Goal: Task Accomplishment & Management: Use online tool/utility

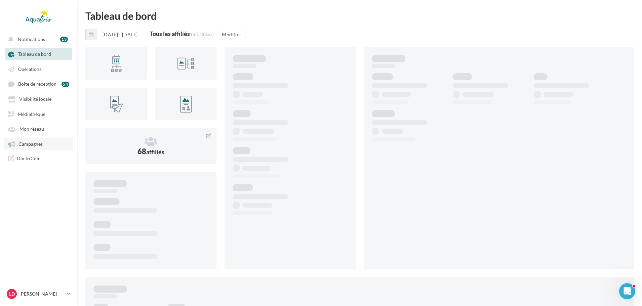
click at [41, 146] on span "Campagnes" at bounding box center [30, 144] width 24 height 6
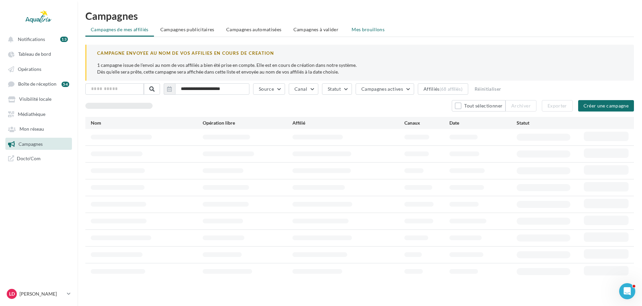
click at [367, 31] on span "Mes brouillons" at bounding box center [368, 30] width 33 height 6
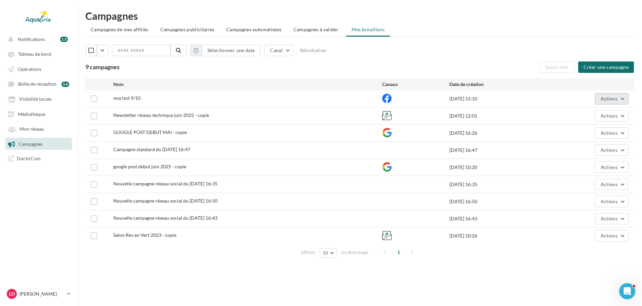
click at [612, 100] on span "Actions" at bounding box center [609, 99] width 17 height 6
click at [579, 118] on button "Editer" at bounding box center [594, 114] width 67 height 17
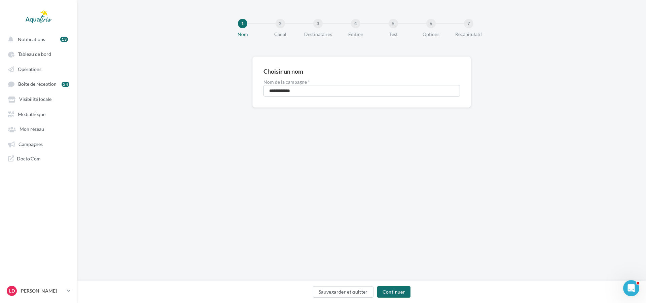
click at [390, 299] on div "Sauvegarder et quitter Continuer" at bounding box center [361, 293] width 557 height 14
click at [392, 296] on button "Continuer" at bounding box center [393, 291] width 33 height 11
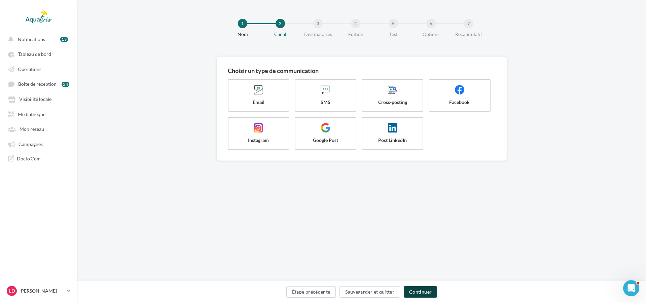
drag, startPoint x: 415, startPoint y: 290, endPoint x: 392, endPoint y: 266, distance: 34.0
click at [415, 290] on button "Continuer" at bounding box center [419, 291] width 33 height 11
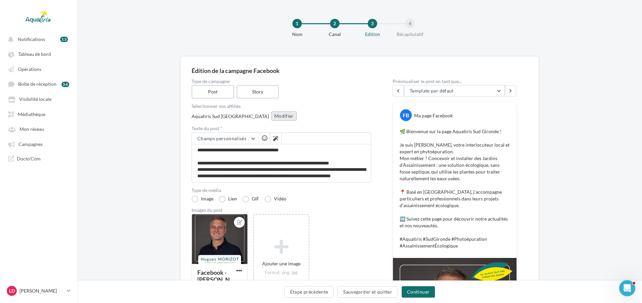
click at [271, 116] on button "Modifier" at bounding box center [284, 115] width 26 height 9
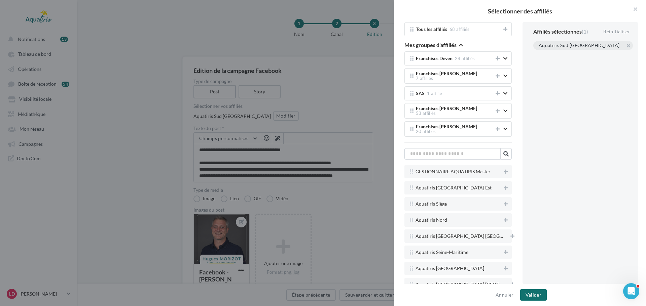
click at [629, 46] on div "Aquatiris Sud [GEOGRAPHIC_DATA]" at bounding box center [583, 45] width 100 height 9
click at [538, 54] on button "button" at bounding box center [538, 54] width 0 height 0
click at [537, 293] on button "Valider" at bounding box center [533, 294] width 27 height 11
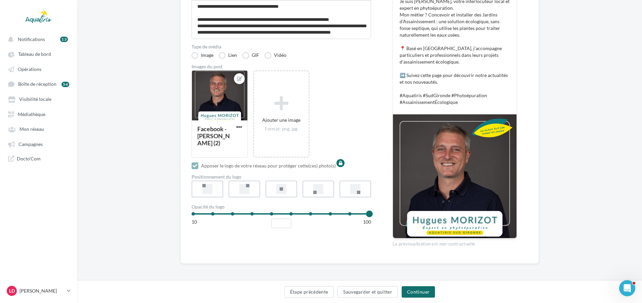
scroll to position [144, 0]
click at [415, 295] on button "Continuer" at bounding box center [418, 291] width 33 height 11
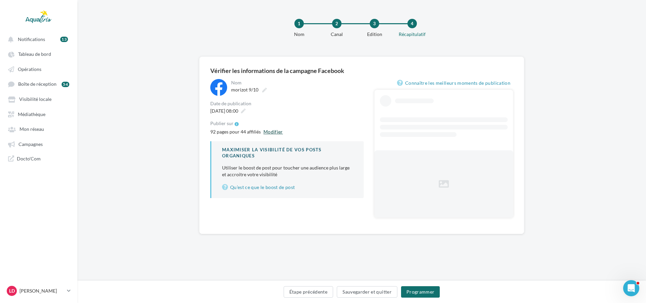
click at [280, 131] on button "Modifier" at bounding box center [273, 132] width 25 height 8
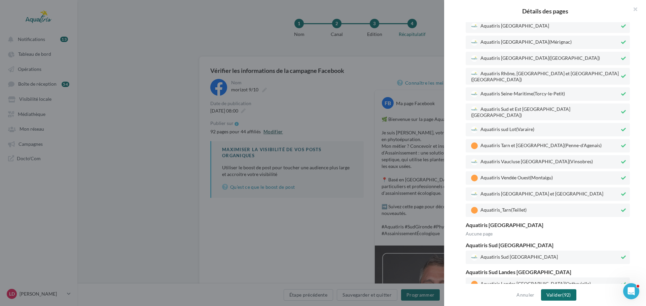
scroll to position [2085, 0]
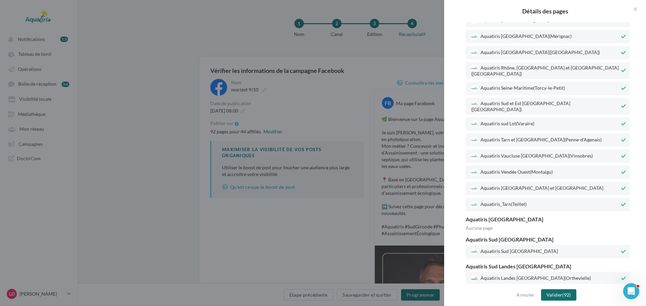
click at [621, 249] on icon at bounding box center [623, 251] width 5 height 5
click at [621, 249] on icon at bounding box center [623, 251] width 4 height 5
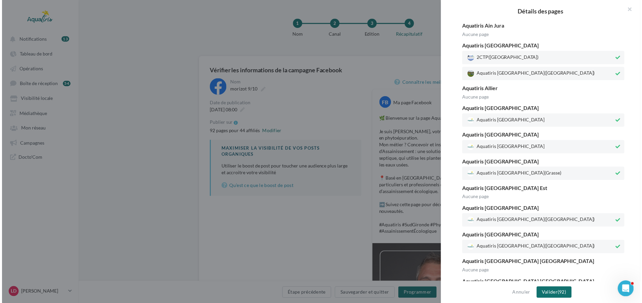
scroll to position [0, 0]
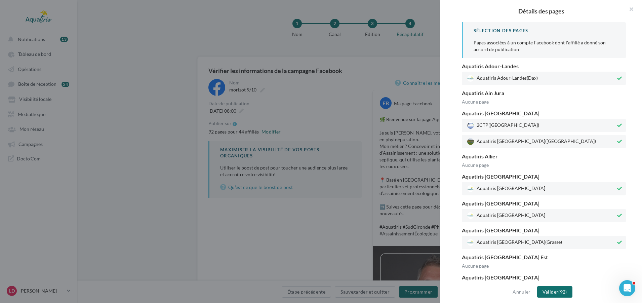
click at [378, 71] on div at bounding box center [321, 151] width 642 height 303
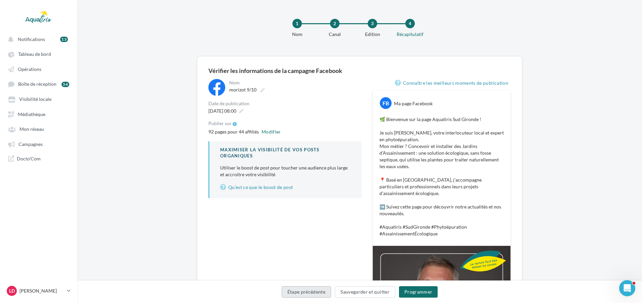
click at [320, 289] on button "Étape précédente" at bounding box center [307, 291] width 50 height 11
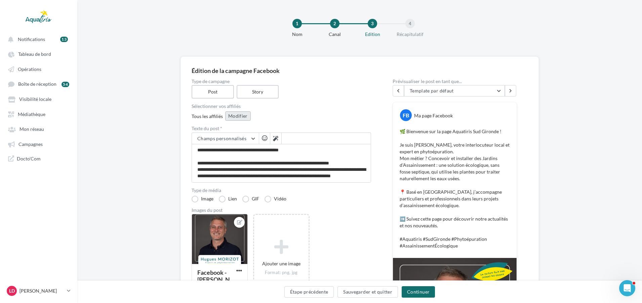
click at [229, 116] on button "Modifier" at bounding box center [238, 115] width 26 height 9
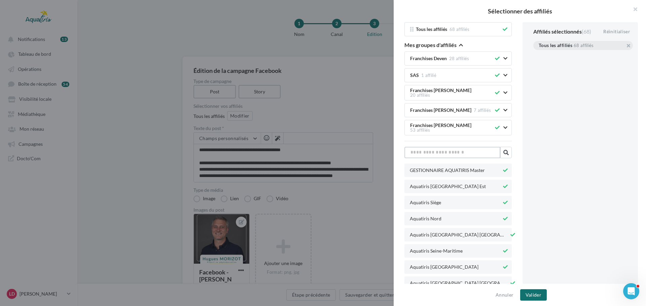
click at [472, 147] on input "text" at bounding box center [452, 152] width 96 height 11
type input "*"
click at [538, 54] on button "button" at bounding box center [538, 54] width 0 height 0
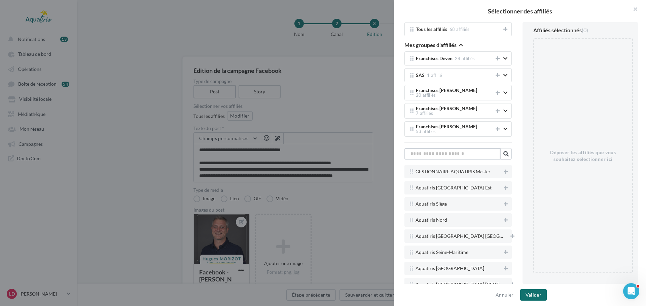
click at [478, 148] on input "text" at bounding box center [452, 153] width 96 height 11
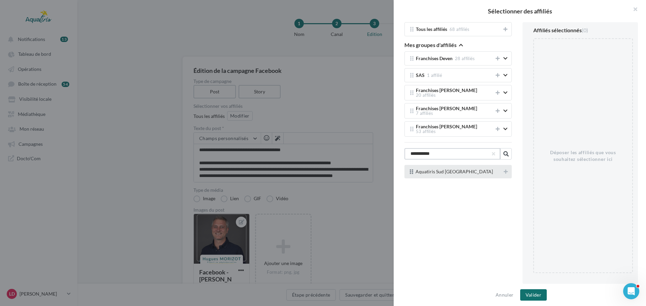
type input "**********"
click at [499, 169] on div "Aquatiris Sud [GEOGRAPHIC_DATA]" at bounding box center [454, 171] width 95 height 5
click at [503, 169] on icon at bounding box center [505, 171] width 4 height 5
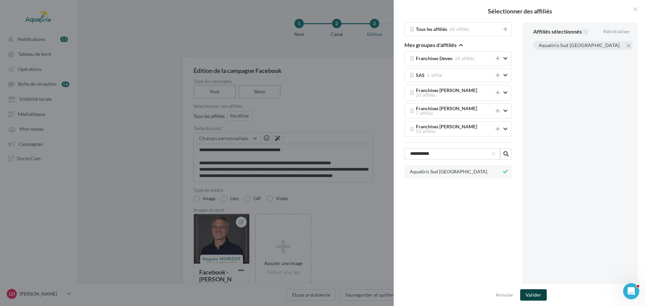
drag, startPoint x: 532, startPoint y: 295, endPoint x: 497, endPoint y: 247, distance: 59.0
click at [532, 295] on button "Valider" at bounding box center [533, 294] width 27 height 11
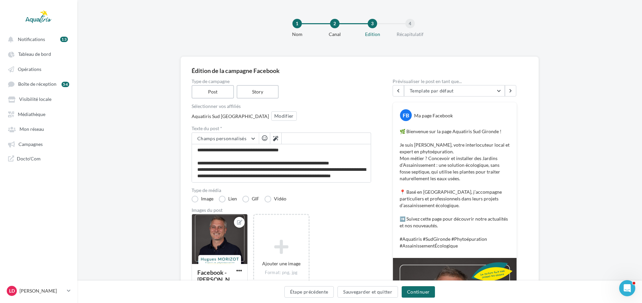
scroll to position [101, 0]
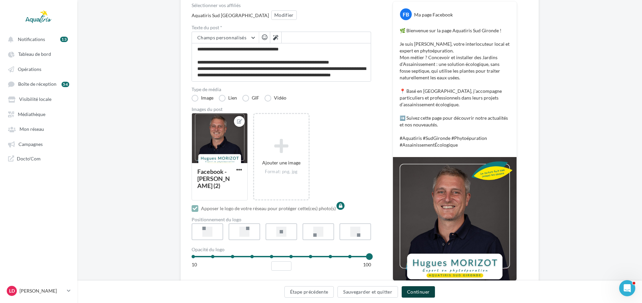
click at [421, 286] on button "Continuer" at bounding box center [418, 291] width 33 height 11
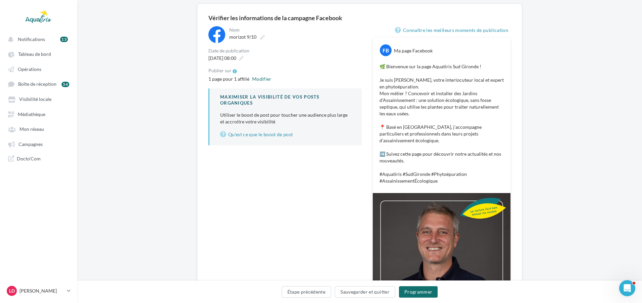
scroll to position [141, 0]
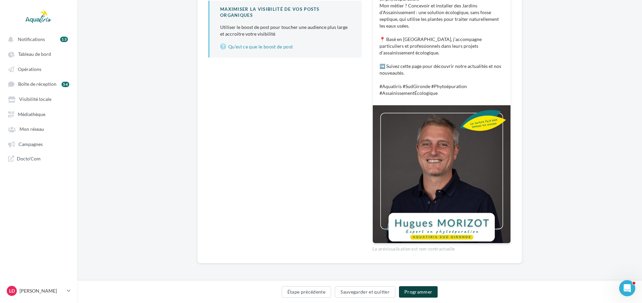
click at [410, 296] on button "Programmer" at bounding box center [418, 291] width 39 height 11
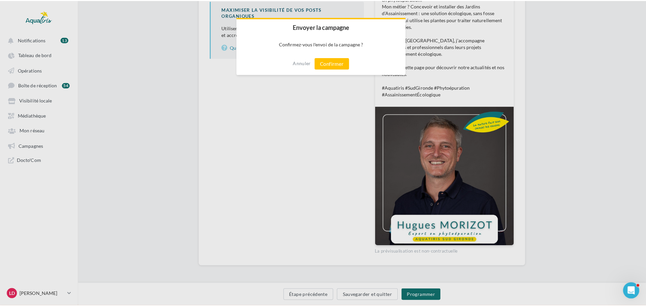
scroll to position [137, 0]
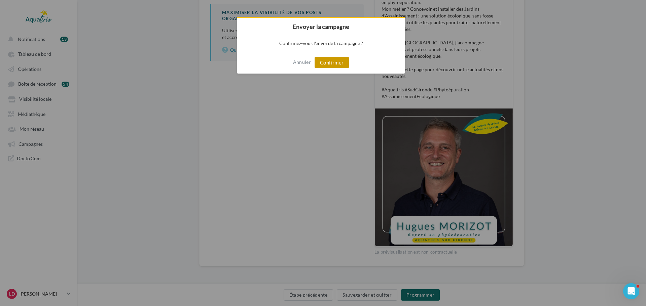
click at [331, 59] on button "Confirmer" at bounding box center [331, 62] width 34 height 11
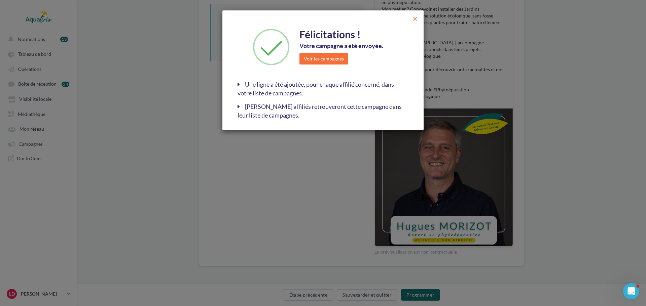
click at [415, 20] on span "close" at bounding box center [415, 18] width 7 height 7
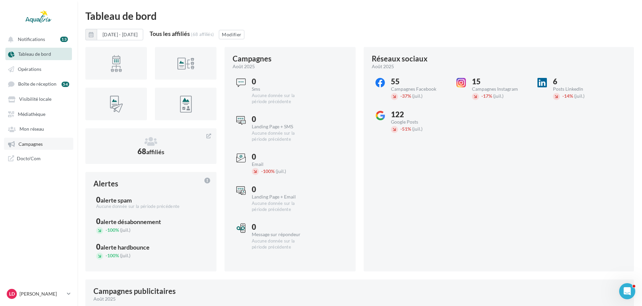
click at [37, 139] on link "Campagnes" at bounding box center [38, 144] width 69 height 12
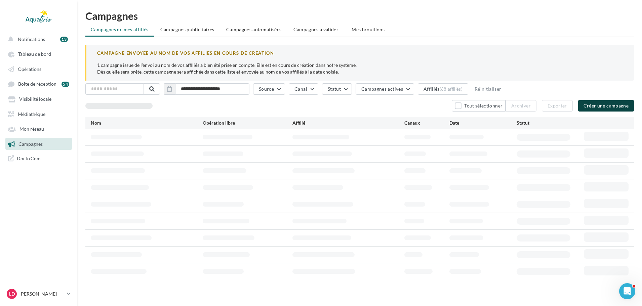
click at [586, 106] on button "Créer une campagne" at bounding box center [606, 105] width 56 height 11
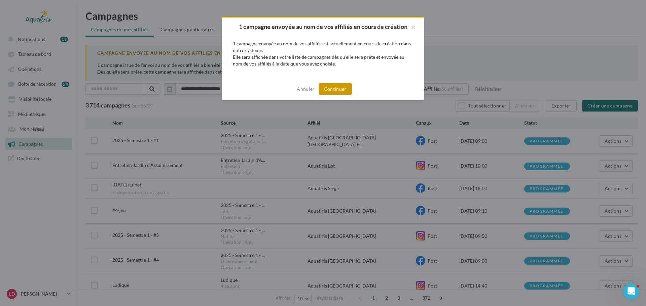
click at [337, 94] on button "Continuer" at bounding box center [334, 88] width 33 height 11
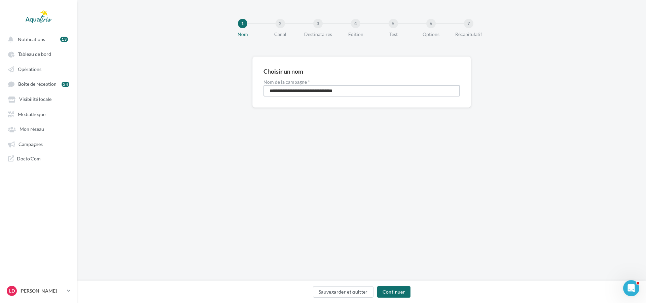
drag, startPoint x: 367, startPoint y: 89, endPoint x: 179, endPoint y: 67, distance: 189.0
click at [179, 67] on div "**********" at bounding box center [361, 92] width 568 height 73
type input "**********"
click at [396, 287] on button "Continuer" at bounding box center [393, 291] width 33 height 11
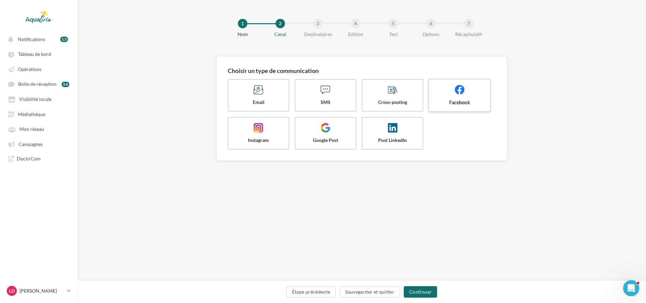
click at [449, 107] on label "Facebook" at bounding box center [459, 95] width 63 height 33
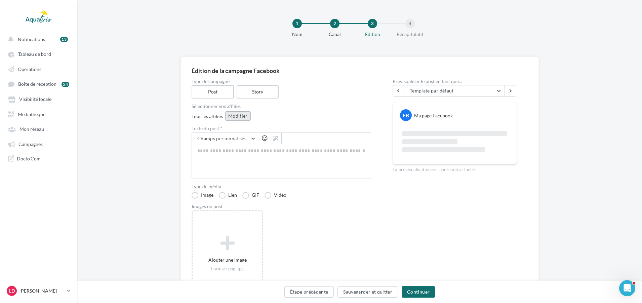
click at [229, 114] on button "Modifier" at bounding box center [238, 115] width 26 height 9
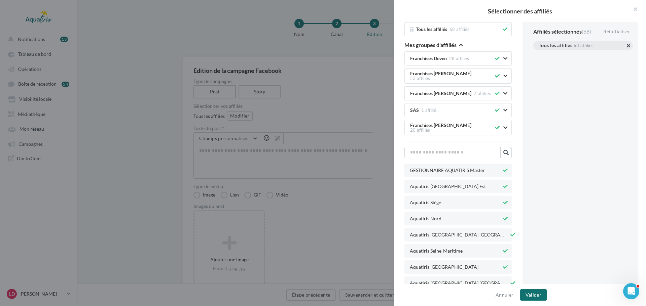
click at [538, 54] on button "button" at bounding box center [538, 54] width 0 height 0
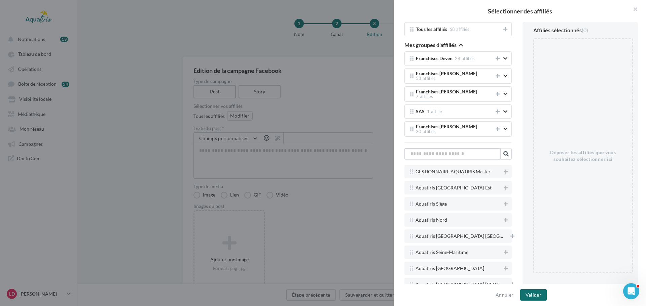
click at [452, 148] on input "text" at bounding box center [452, 153] width 96 height 11
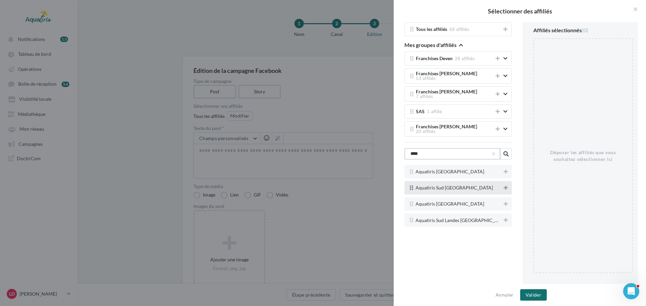
type input "***"
click at [503, 186] on icon at bounding box center [505, 188] width 4 height 5
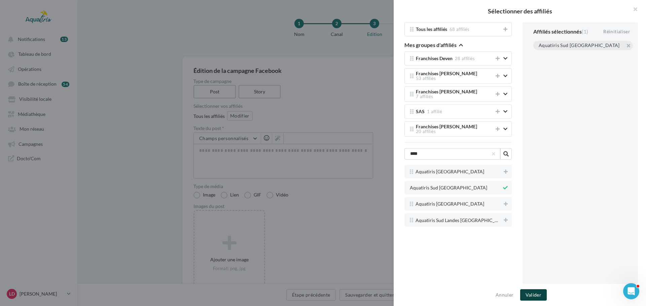
click at [532, 293] on button "Valider" at bounding box center [533, 294] width 27 height 11
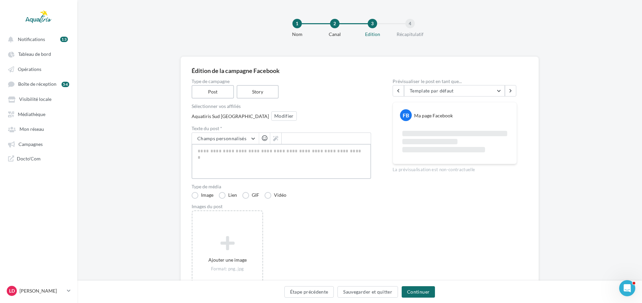
click at [216, 160] on textarea at bounding box center [282, 161] width 180 height 35
paste textarea "**********"
type textarea "**********"
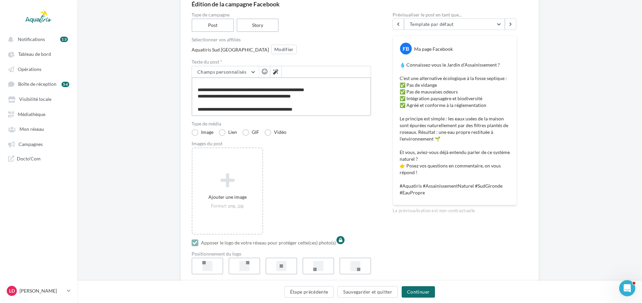
scroll to position [67, 0]
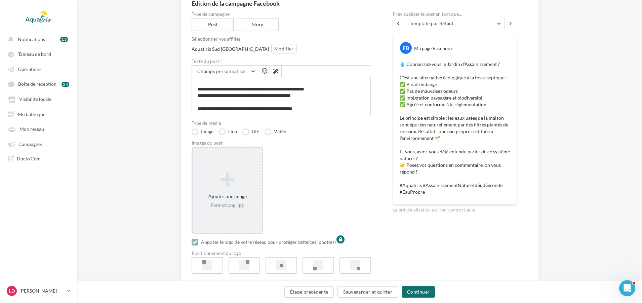
type textarea "**********"
click at [202, 186] on icon at bounding box center [227, 179] width 64 height 16
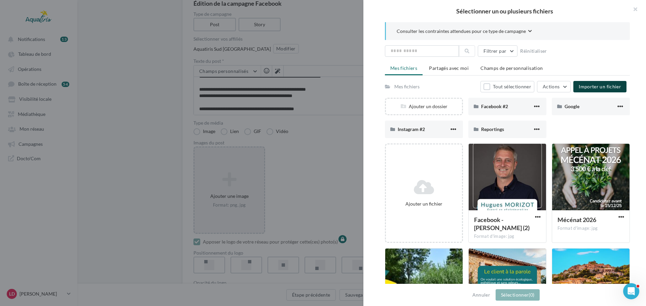
click at [589, 88] on span "Importer un fichier" at bounding box center [599, 87] width 42 height 6
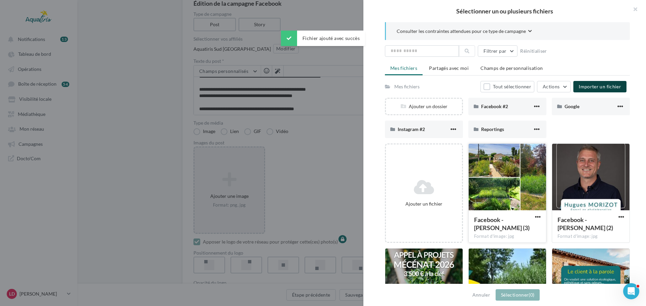
click at [517, 206] on div at bounding box center [506, 177] width 77 height 67
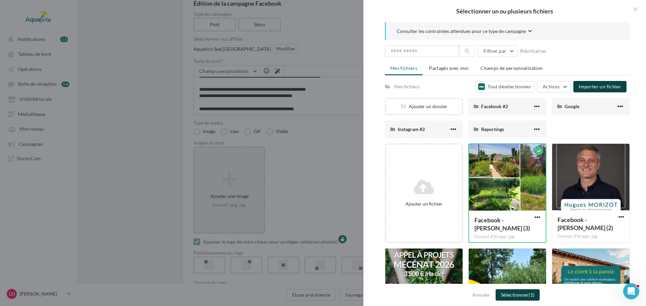
click at [523, 290] on button "Sélectionner (1)" at bounding box center [517, 294] width 44 height 11
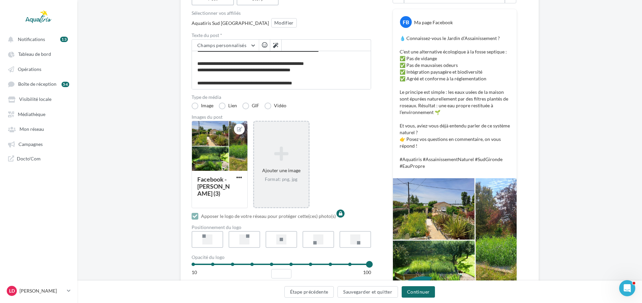
scroll to position [134, 0]
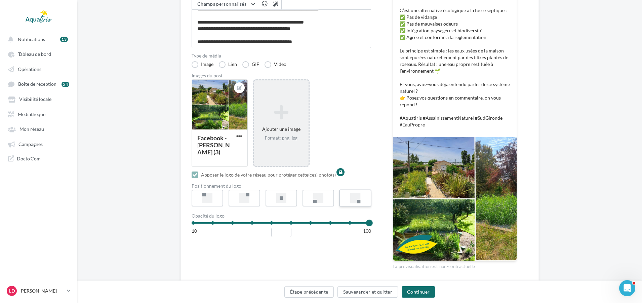
click at [352, 195] on div at bounding box center [355, 198] width 10 height 10
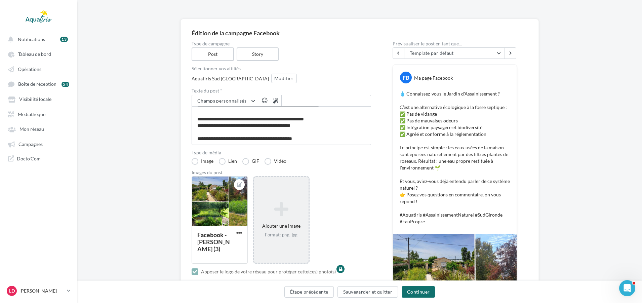
scroll to position [34, 0]
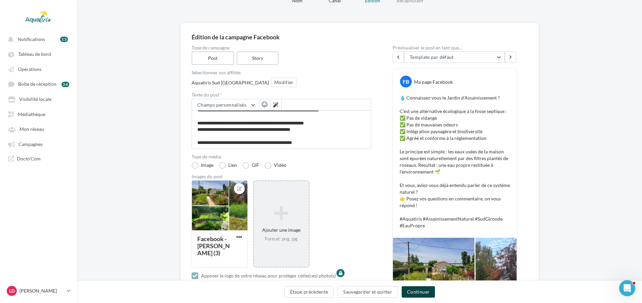
click at [423, 289] on button "Continuer" at bounding box center [418, 291] width 33 height 11
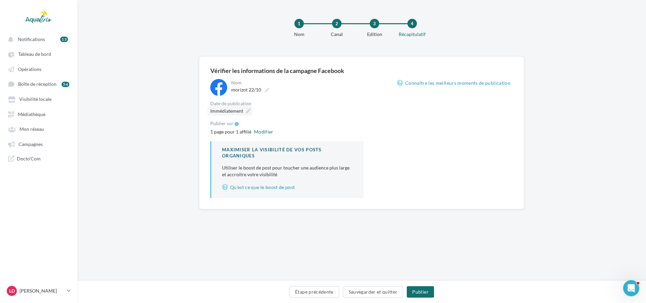
click at [248, 110] on icon at bounding box center [248, 111] width 5 height 5
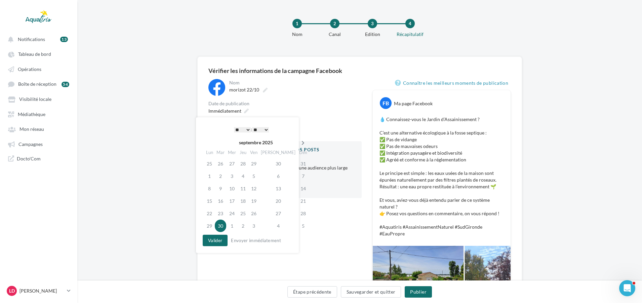
click at [299, 142] on icon at bounding box center [303, 143] width 8 height 5
click at [233, 198] on td "22" at bounding box center [231, 201] width 11 height 12
click at [325, 221] on div "**********" at bounding box center [284, 236] width 153 height 314
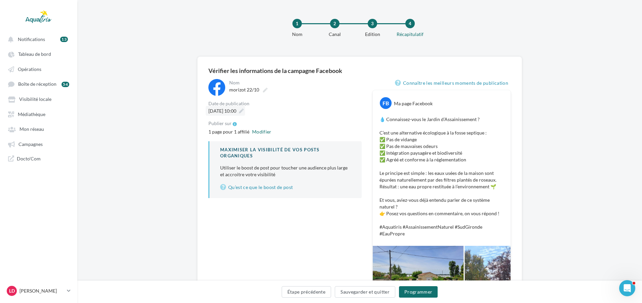
click at [236, 109] on span "22/10/2025 à 10:00" at bounding box center [222, 111] width 28 height 6
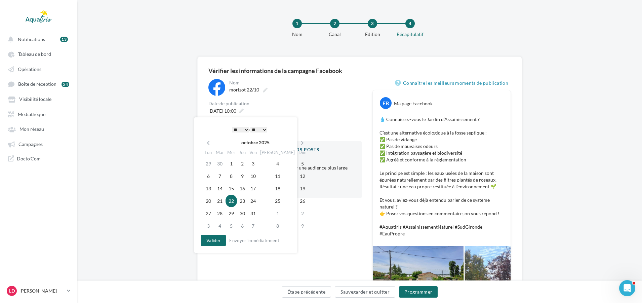
click at [246, 129] on select "* * * * * * * * * * ** ** ** ** ** ** ** ** ** ** ** ** ** **" at bounding box center [240, 129] width 17 height 5
drag, startPoint x: 219, startPoint y: 243, endPoint x: 221, endPoint y: 239, distance: 3.9
click at [219, 242] on button "Valider" at bounding box center [213, 240] width 25 height 11
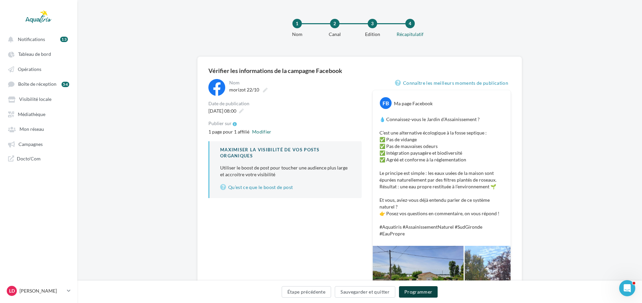
click at [418, 292] on button "Programmer" at bounding box center [418, 291] width 39 height 11
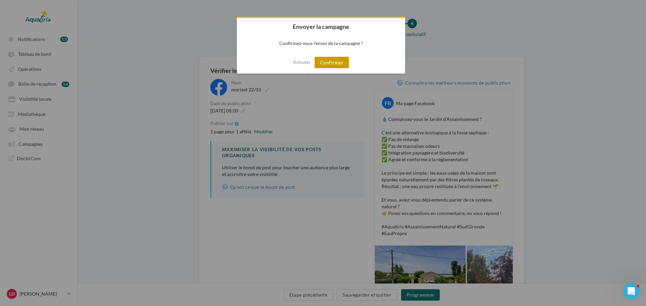
click at [332, 66] on button "Confirmer" at bounding box center [331, 62] width 34 height 11
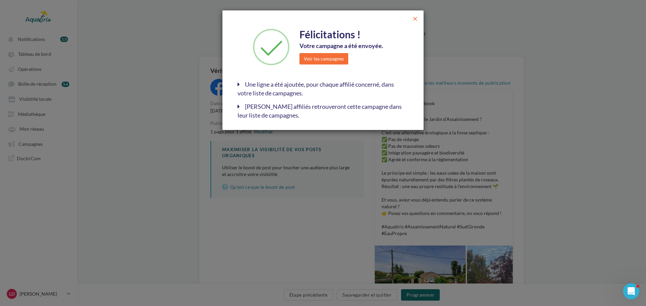
click at [414, 16] on span "close" at bounding box center [415, 18] width 7 height 7
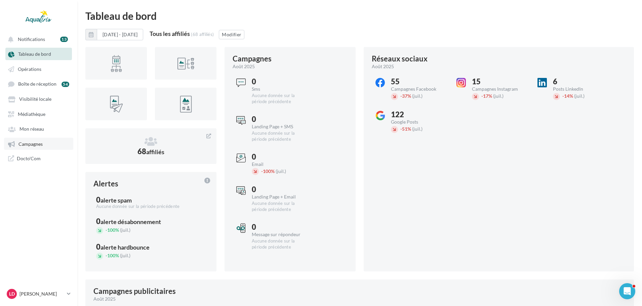
click at [43, 138] on link "Campagnes" at bounding box center [38, 144] width 69 height 12
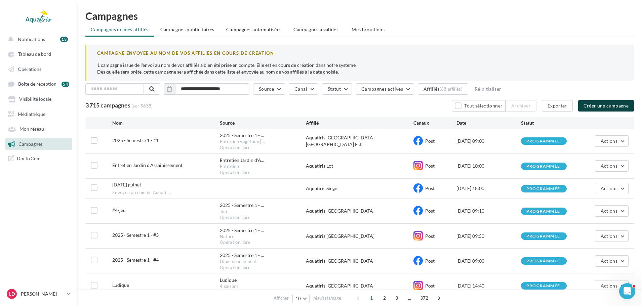
click at [611, 110] on button "Créer une campagne" at bounding box center [606, 105] width 56 height 11
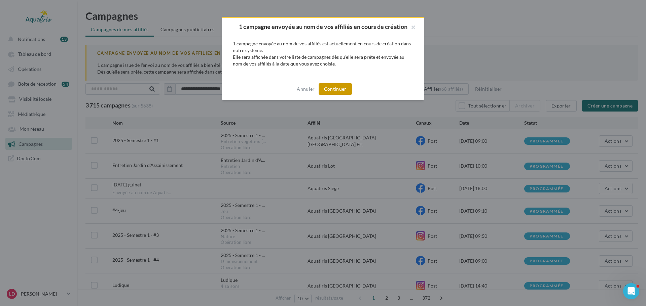
click at [340, 91] on button "Continuer" at bounding box center [334, 88] width 33 height 11
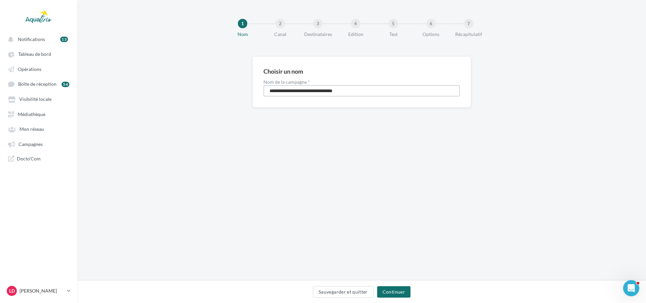
drag, startPoint x: 376, startPoint y: 90, endPoint x: 142, endPoint y: 63, distance: 235.7
click at [142, 63] on div "**********" at bounding box center [361, 92] width 568 height 73
click at [323, 97] on div "Choisir un nom Nom de la campagne * *******" at bounding box center [361, 81] width 219 height 51
click at [323, 93] on input "*******" at bounding box center [361, 90] width 196 height 11
type input "**********"
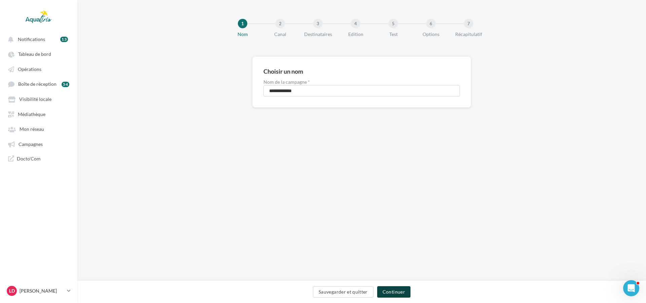
click at [397, 296] on button "Continuer" at bounding box center [393, 291] width 33 height 11
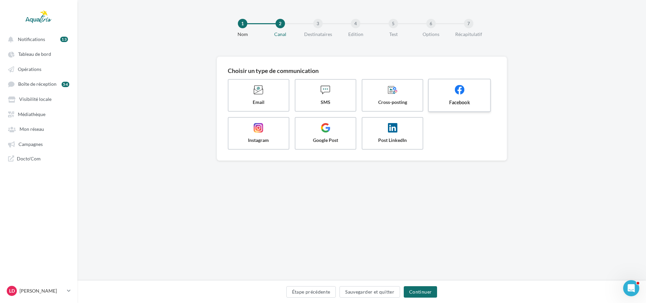
click at [448, 95] on span at bounding box center [459, 90] width 50 height 11
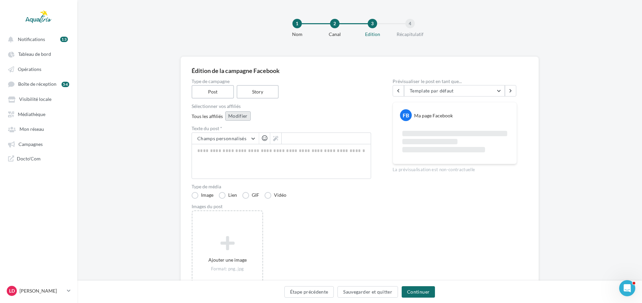
click at [244, 117] on button "Modifier" at bounding box center [238, 115] width 26 height 9
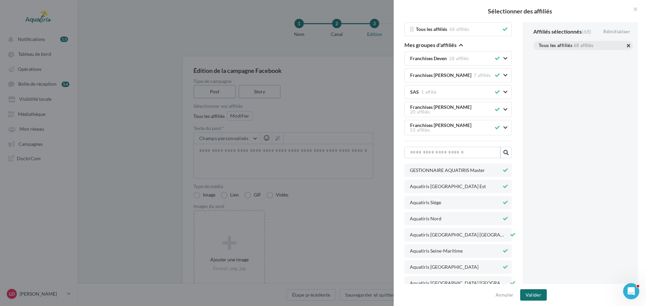
click at [538, 54] on button "button" at bounding box center [538, 54] width 0 height 0
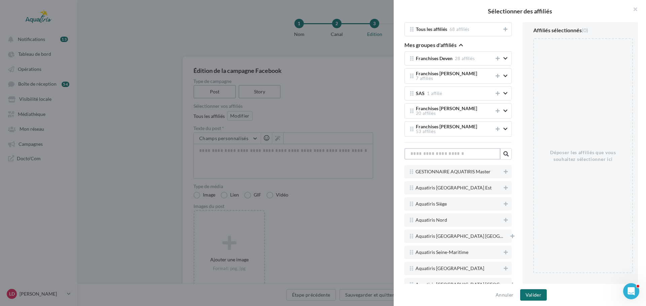
click at [455, 148] on input "text" at bounding box center [452, 153] width 96 height 11
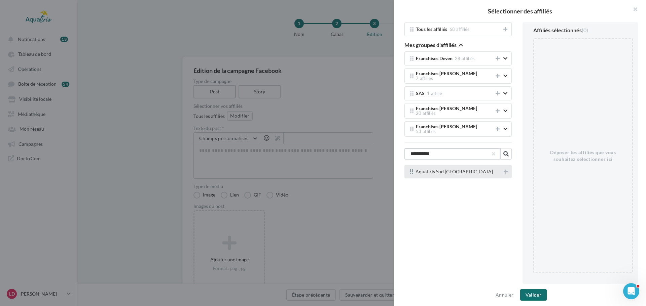
type input "**********"
drag, startPoint x: 459, startPoint y: 167, endPoint x: 454, endPoint y: 169, distance: 4.8
click at [459, 169] on span "Aquatiris Sud [GEOGRAPHIC_DATA]" at bounding box center [453, 171] width 77 height 5
click at [502, 168] on button at bounding box center [505, 172] width 7 height 8
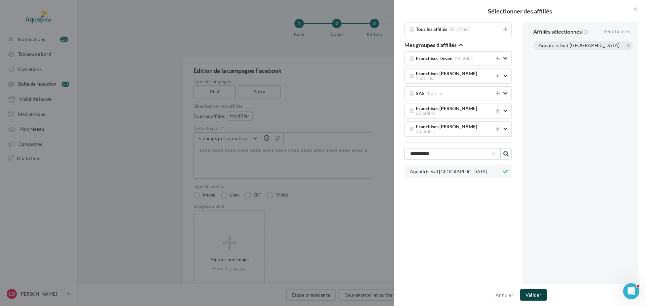
click at [533, 295] on button "Valider" at bounding box center [533, 294] width 27 height 11
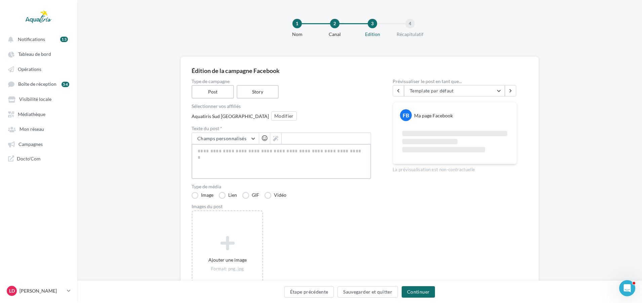
click at [242, 154] on textarea at bounding box center [282, 161] width 180 height 35
paste textarea "**********"
type textarea "**********"
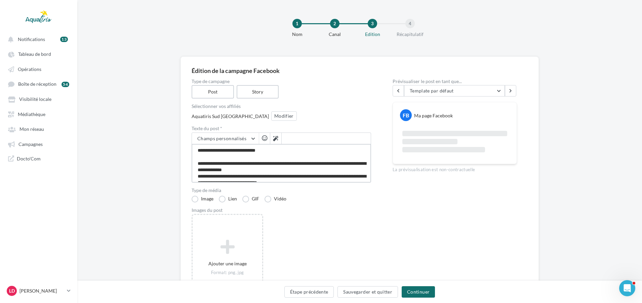
scroll to position [43, 0]
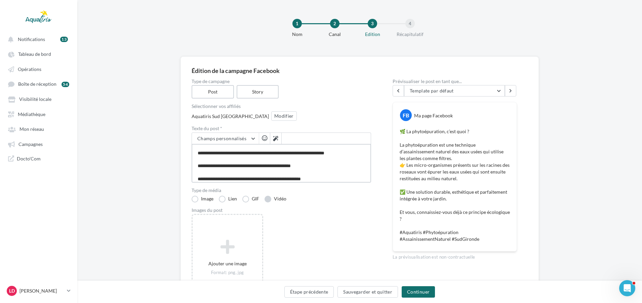
type textarea "**********"
click at [266, 196] on label "Vidéo" at bounding box center [276, 199] width 22 height 7
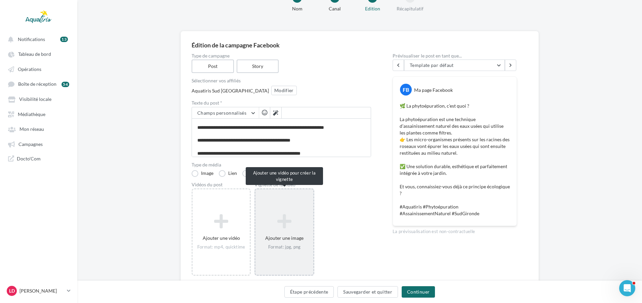
scroll to position [51, 0]
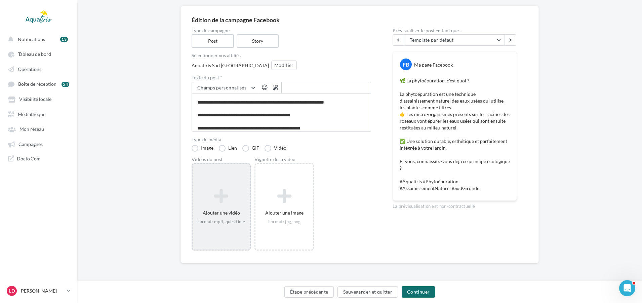
click at [244, 206] on div "Ajouter une vidéo Format: mp4, quicktime" at bounding box center [221, 206] width 57 height 43
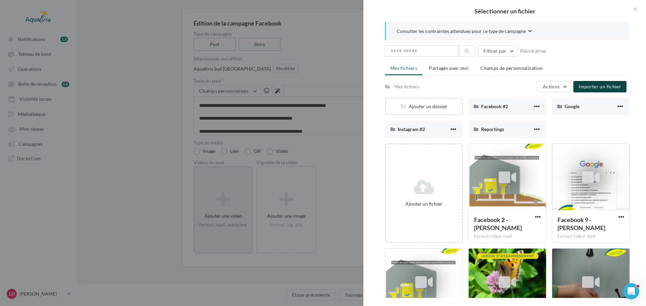
click at [595, 85] on span "Importer un fichier" at bounding box center [599, 87] width 42 height 6
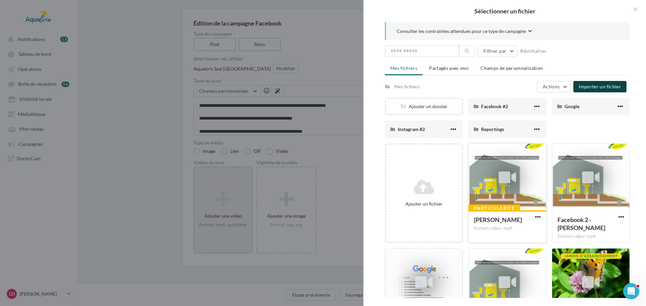
click at [519, 173] on div at bounding box center [506, 177] width 77 height 67
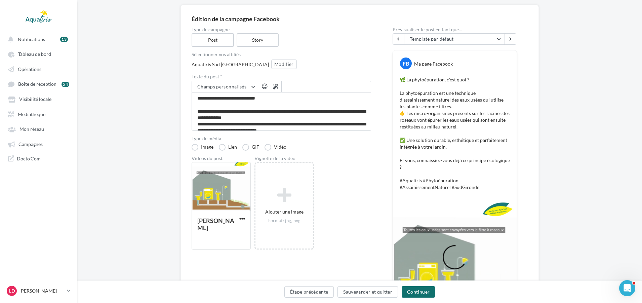
scroll to position [101, 0]
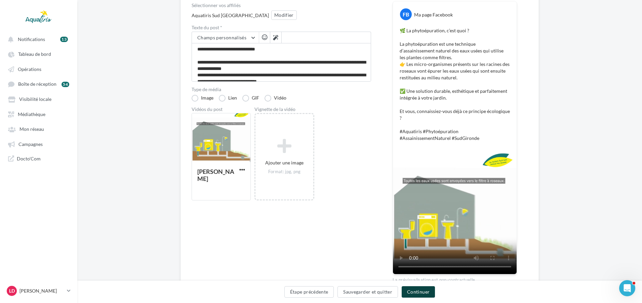
click at [422, 290] on button "Continuer" at bounding box center [418, 291] width 33 height 11
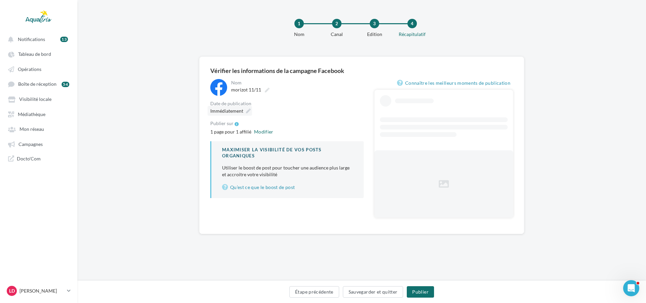
click at [247, 112] on icon at bounding box center [248, 111] width 5 height 5
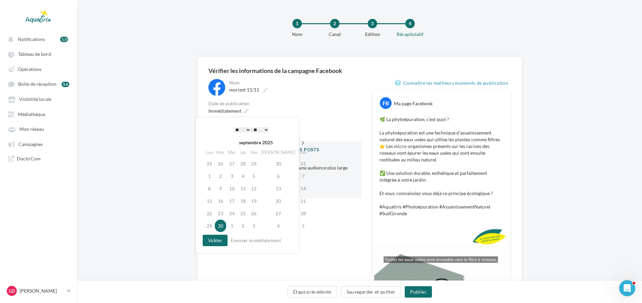
click at [299, 142] on icon at bounding box center [303, 143] width 8 height 5
click at [223, 188] on td "11" at bounding box center [219, 188] width 11 height 12
click at [244, 128] on select "* * * * * * * * * * ** ** ** ** ** ** ** ** ** ** ** ** ** **" at bounding box center [240, 129] width 17 height 5
click at [247, 128] on select "* * * * * * * * * * ** ** ** ** ** ** ** ** ** ** ** ** ** **" at bounding box center [240, 129] width 17 height 5
click at [218, 240] on button "Valider" at bounding box center [213, 240] width 25 height 11
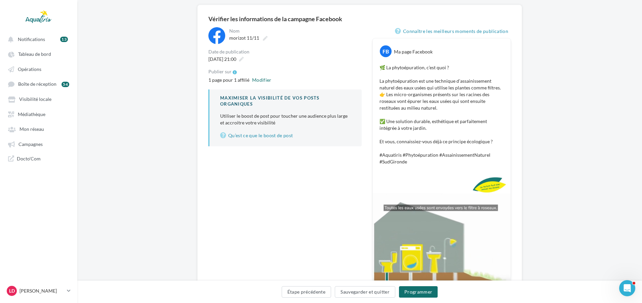
scroll to position [120, 0]
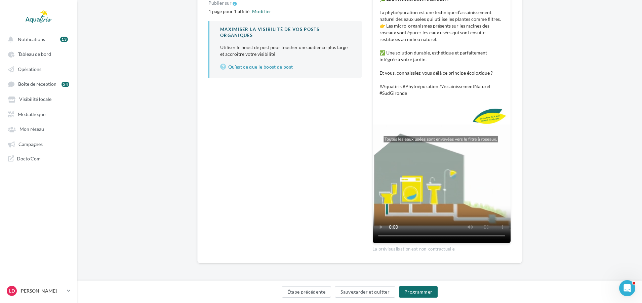
click at [427, 285] on div "Étape précédente Sauvegarder et quitter Programmer" at bounding box center [359, 291] width 565 height 23
click at [427, 291] on button "Programmer" at bounding box center [418, 291] width 39 height 11
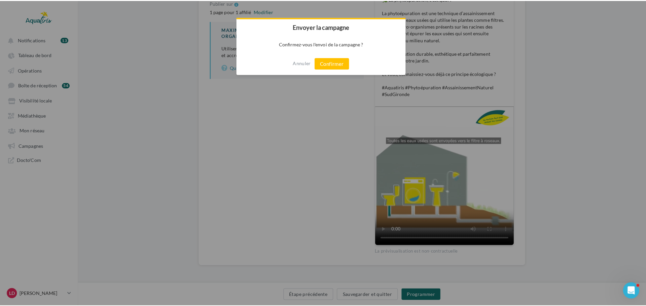
scroll to position [117, 0]
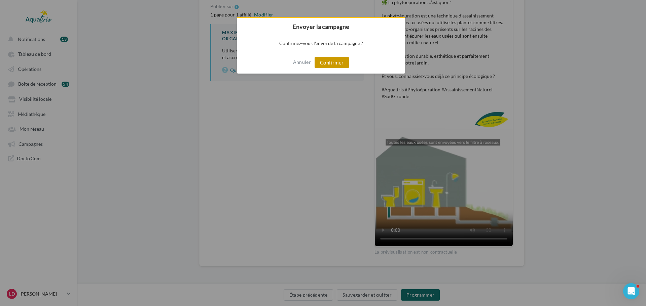
click at [333, 64] on button "Confirmer" at bounding box center [331, 62] width 34 height 11
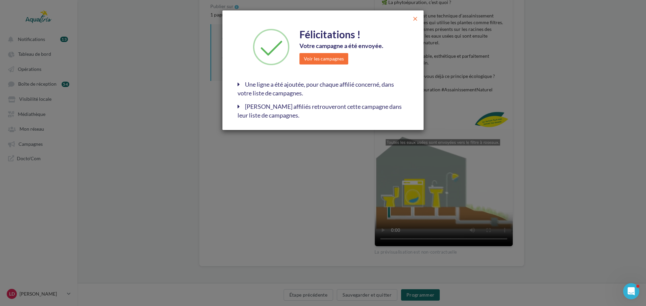
click at [415, 19] on span "close" at bounding box center [415, 18] width 7 height 7
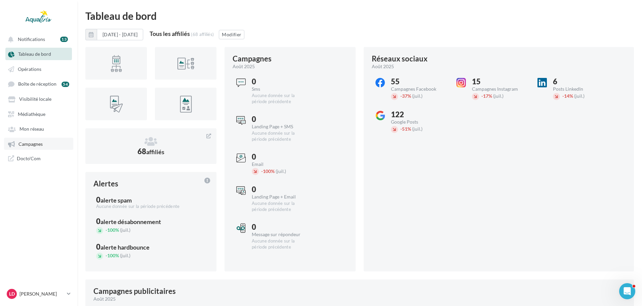
click at [35, 144] on span "Campagnes" at bounding box center [30, 144] width 24 height 6
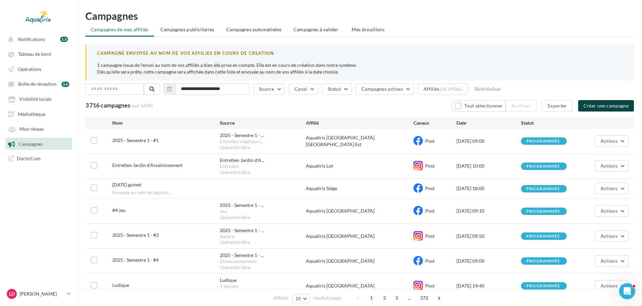
click at [590, 104] on button "Créer une campagne" at bounding box center [606, 105] width 56 height 11
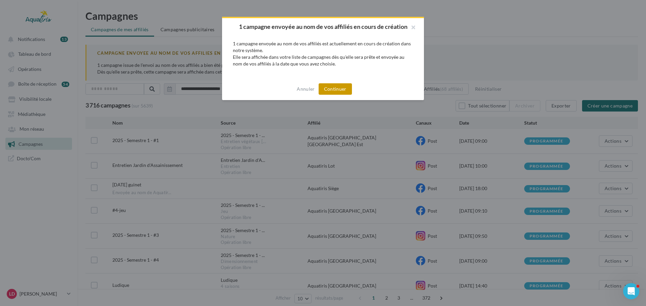
click at [335, 93] on button "Continuer" at bounding box center [334, 88] width 33 height 11
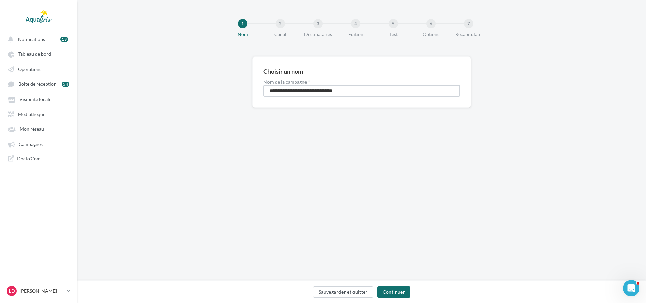
drag, startPoint x: 364, startPoint y: 90, endPoint x: 98, endPoint y: 58, distance: 267.8
click at [98, 58] on div "**********" at bounding box center [361, 92] width 568 height 73
type input "**********"
click at [386, 287] on button "Continuer" at bounding box center [393, 291] width 33 height 11
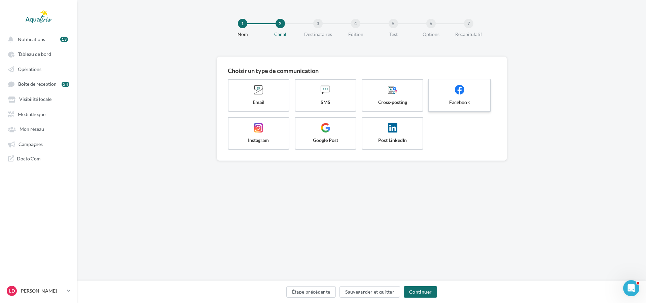
click at [478, 96] on span at bounding box center [459, 90] width 50 height 11
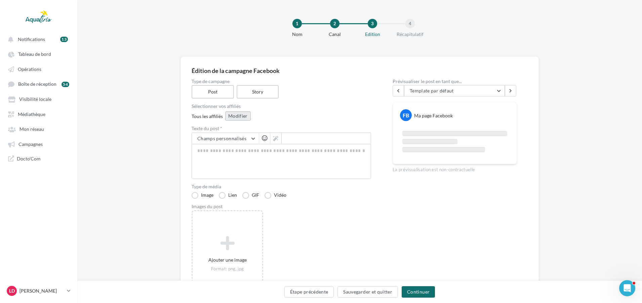
click at [238, 113] on button "Modifier" at bounding box center [238, 115] width 26 height 9
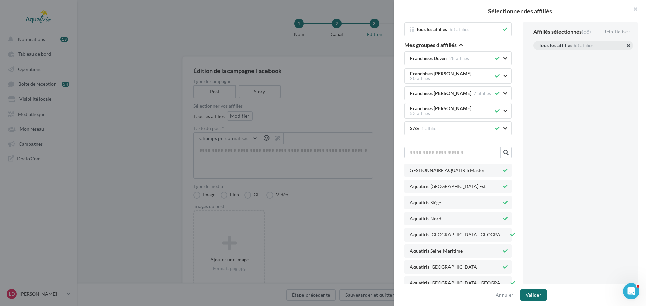
click at [538, 54] on button "button" at bounding box center [538, 54] width 0 height 0
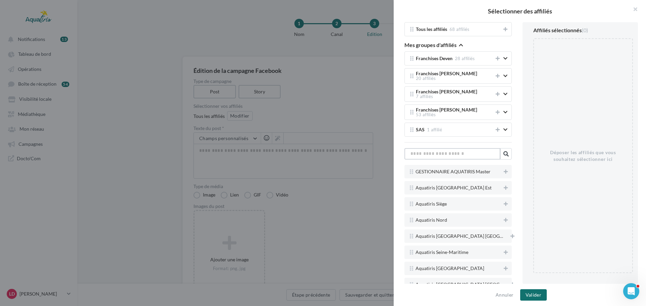
click at [445, 148] on input "text" at bounding box center [452, 153] width 96 height 11
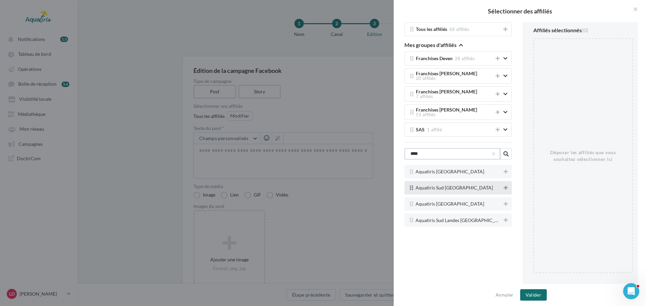
type input "***"
click at [505, 186] on icon at bounding box center [505, 188] width 4 height 5
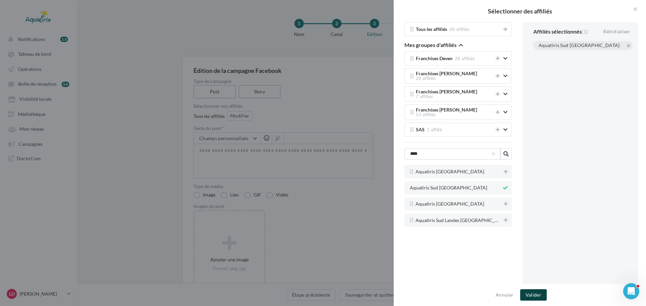
click at [532, 294] on button "Valider" at bounding box center [533, 294] width 27 height 11
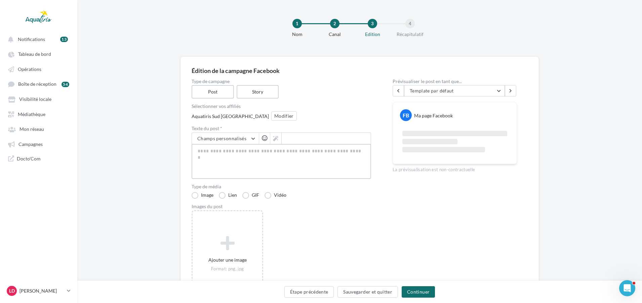
click at [204, 152] on textarea at bounding box center [282, 161] width 180 height 35
paste textarea "**********"
type textarea "**********"
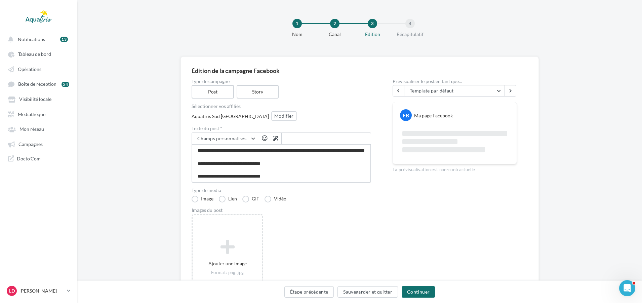
scroll to position [108, 0]
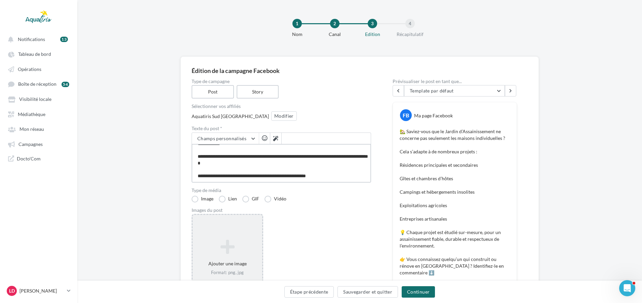
type textarea "**********"
click at [221, 237] on div "Ajouter une image Format: png, jpg" at bounding box center [228, 257] width 70 height 43
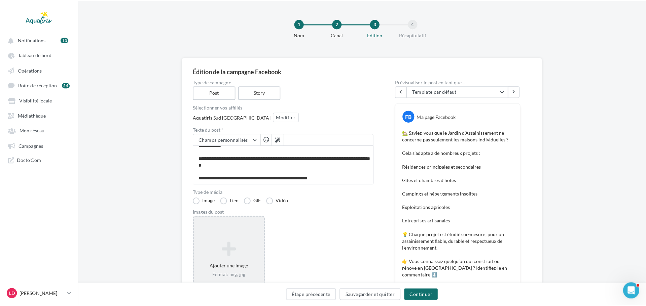
scroll to position [107, 0]
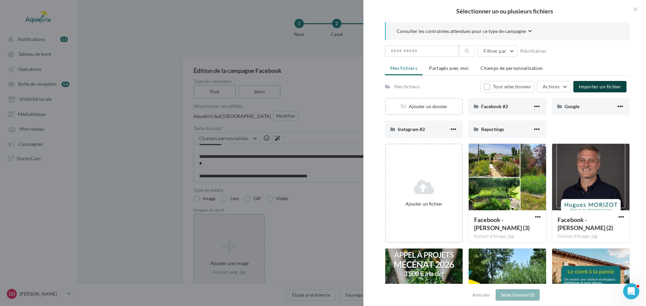
click at [606, 90] on button "Importer un fichier" at bounding box center [599, 86] width 53 height 11
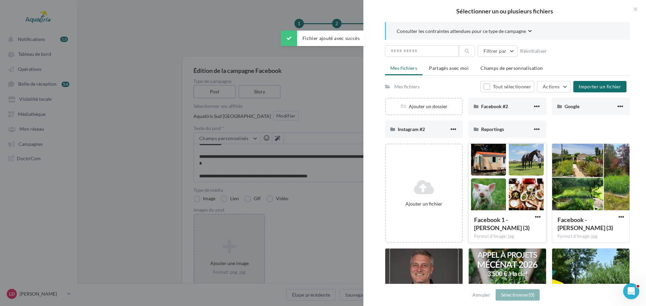
click at [509, 212] on div "Facebook 1 - [PERSON_NAME] (3) Format d'image: jpg" at bounding box center [506, 226] width 77 height 32
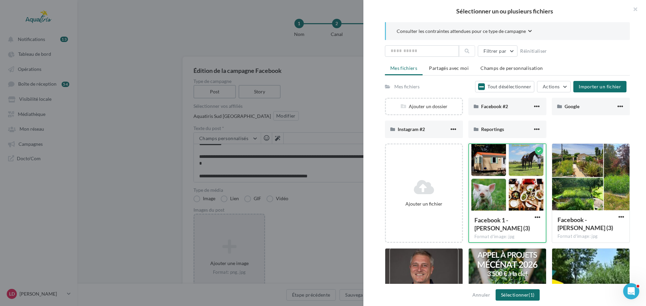
click at [516, 230] on div "Facebook 1 - [PERSON_NAME] (3)" at bounding box center [503, 224] width 58 height 16
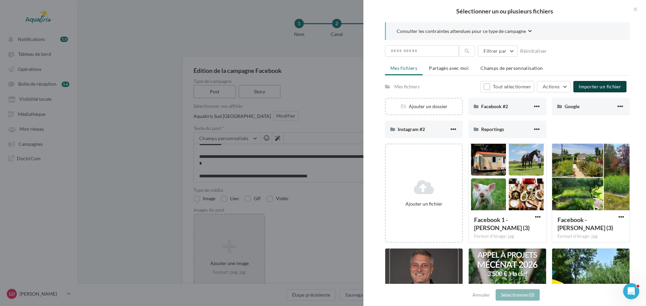
click at [597, 87] on span "Importer un fichier" at bounding box center [599, 87] width 42 height 6
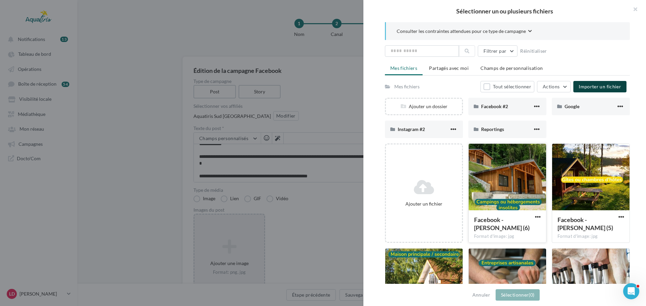
click at [524, 161] on div at bounding box center [506, 177] width 77 height 67
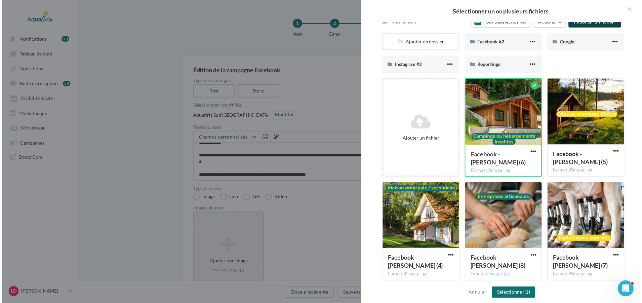
scroll to position [67, 0]
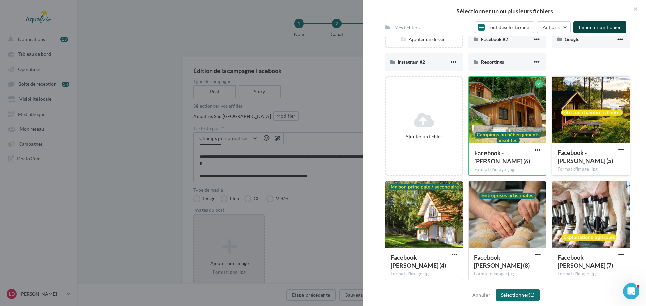
click at [582, 133] on div at bounding box center [590, 110] width 77 height 67
click at [437, 229] on div at bounding box center [423, 215] width 77 height 67
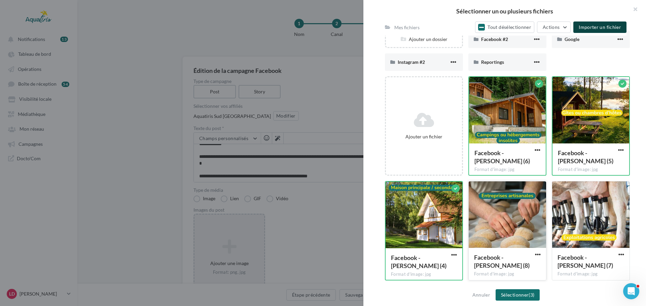
click at [509, 226] on div at bounding box center [506, 215] width 77 height 67
click at [562, 229] on div at bounding box center [590, 215] width 77 height 67
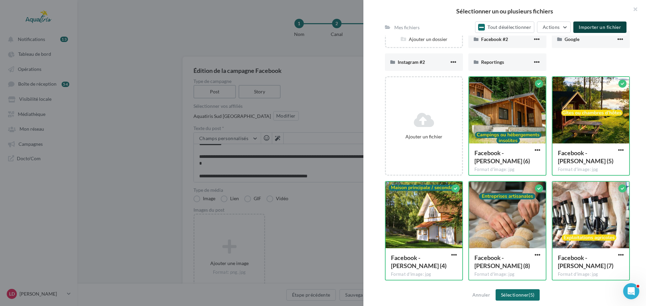
click at [613, 27] on span "Importer un fichier" at bounding box center [599, 27] width 42 height 6
click at [524, 292] on button "Sélectionner (5)" at bounding box center [517, 294] width 44 height 11
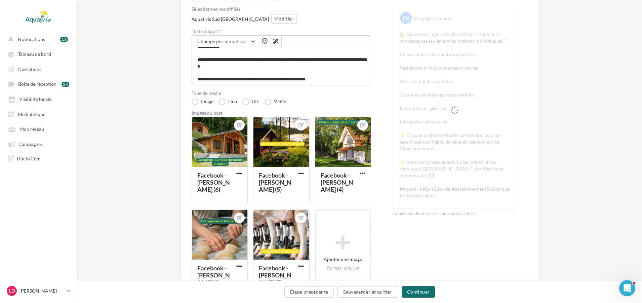
scroll to position [101, 0]
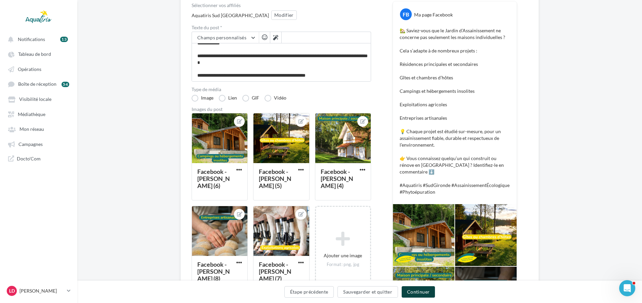
click at [418, 288] on button "Continuer" at bounding box center [418, 291] width 33 height 11
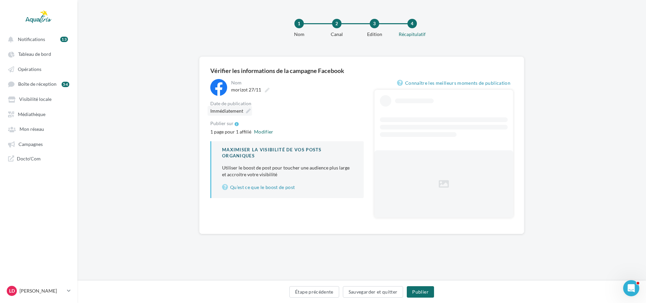
click at [247, 110] on icon at bounding box center [248, 111] width 5 height 5
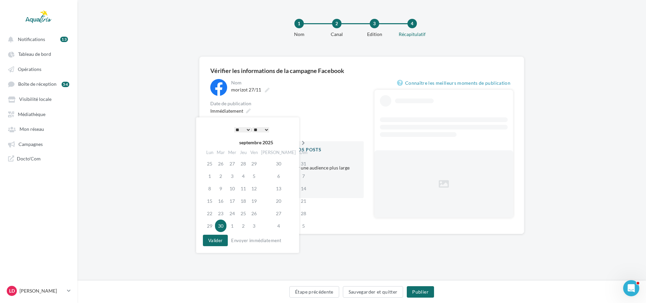
click at [299, 141] on icon at bounding box center [303, 143] width 8 height 5
click at [300, 143] on icon at bounding box center [304, 143] width 8 height 5
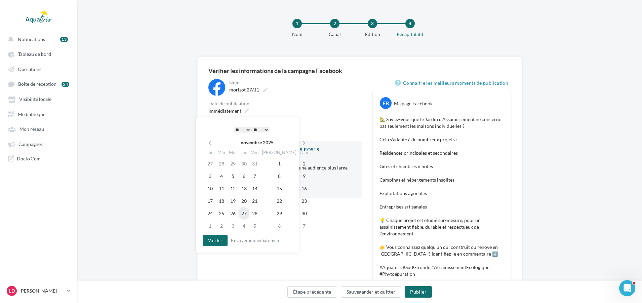
click at [246, 214] on td "27" at bounding box center [244, 213] width 11 height 12
click at [245, 128] on select "* * * * * * * * * * ** ** ** ** ** ** ** ** ** ** ** ** ** **" at bounding box center [240, 129] width 17 height 5
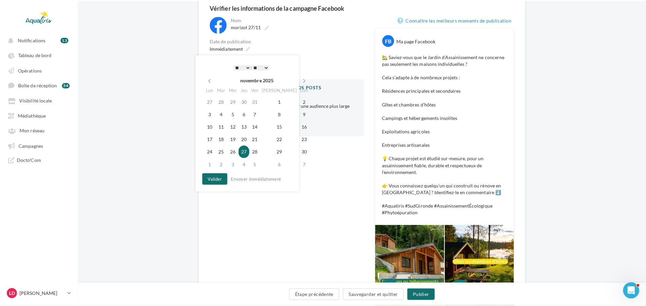
scroll to position [67, 0]
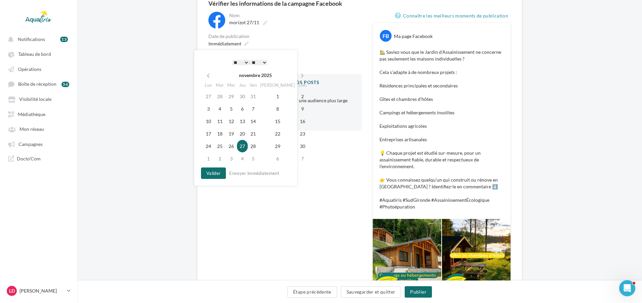
click at [245, 61] on select "* * * * * * * * * * ** ** ** ** ** ** ** ** ** ** ** ** ** **" at bounding box center [240, 62] width 17 height 5
click at [221, 173] on button "Valider" at bounding box center [213, 172] width 25 height 11
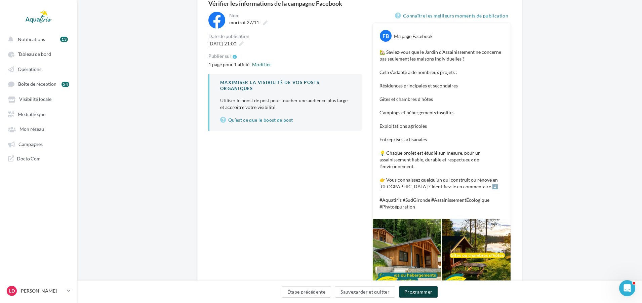
click at [421, 290] on button "Programmer" at bounding box center [418, 291] width 39 height 11
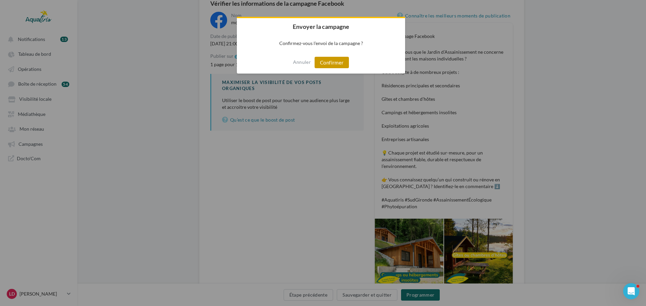
click at [331, 65] on button "Confirmer" at bounding box center [331, 62] width 34 height 11
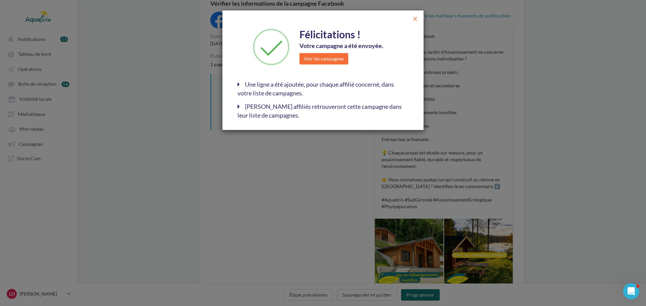
click at [418, 17] on span "close" at bounding box center [415, 18] width 7 height 7
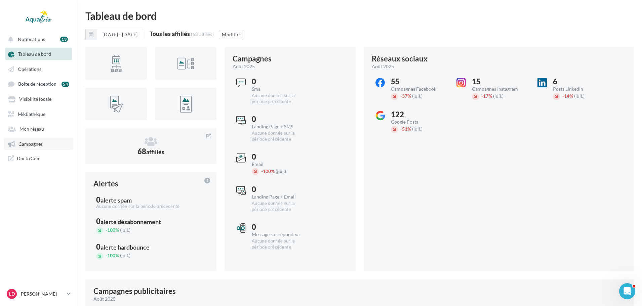
click at [40, 145] on span "Campagnes" at bounding box center [30, 144] width 24 height 6
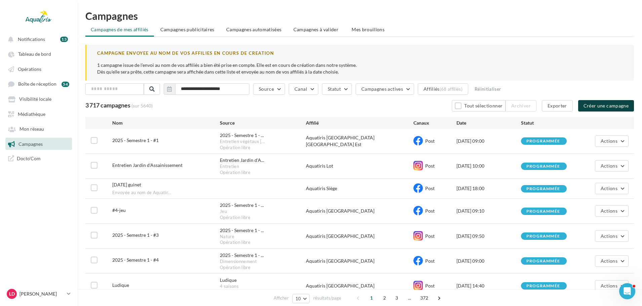
click at [609, 104] on button "Créer une campagne" at bounding box center [606, 105] width 56 height 11
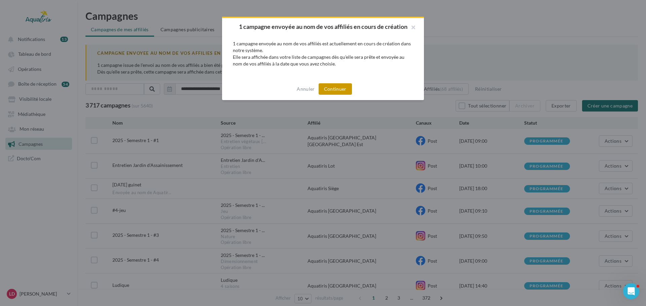
click at [349, 95] on button "Continuer" at bounding box center [334, 88] width 33 height 11
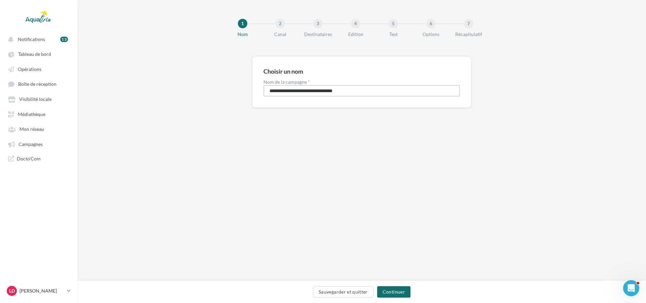
drag, startPoint x: 376, startPoint y: 93, endPoint x: 167, endPoint y: 71, distance: 210.0
click at [167, 71] on div "**********" at bounding box center [361, 92] width 568 height 73
type input "**********"
click at [404, 288] on button "Continuer" at bounding box center [393, 291] width 33 height 11
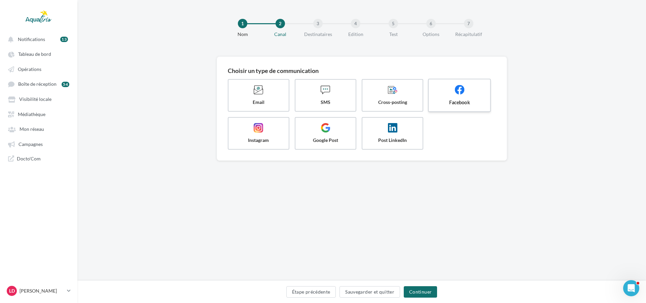
click at [443, 104] on span "Facebook" at bounding box center [459, 102] width 50 height 7
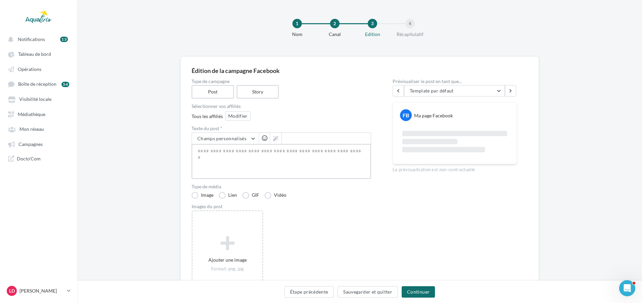
click at [225, 157] on textarea at bounding box center [282, 161] width 180 height 35
paste textarea "**********"
type textarea "**********"
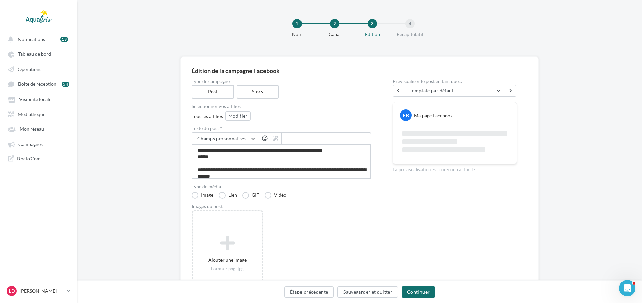
scroll to position [75, 0]
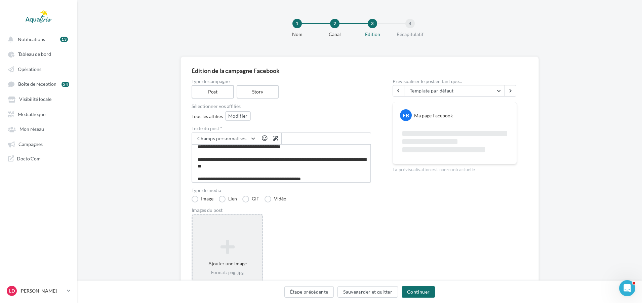
type textarea "**********"
click at [233, 236] on div "Ajouter une image Format: png, jpg" at bounding box center [228, 257] width 70 height 43
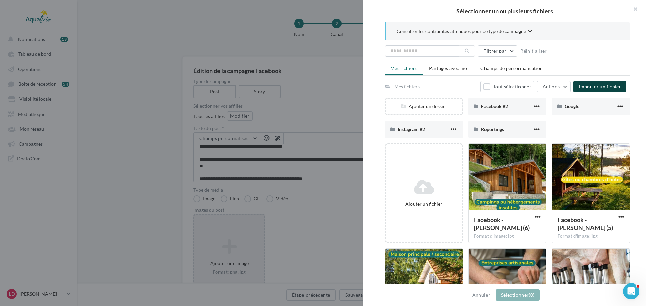
click at [594, 88] on span "Importer un fichier" at bounding box center [599, 87] width 42 height 6
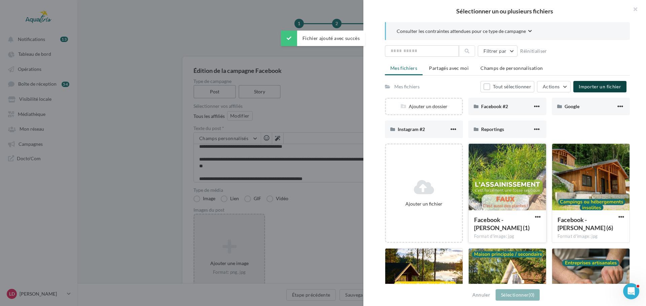
click at [475, 183] on div at bounding box center [506, 177] width 77 height 67
click at [508, 290] on button "Sélectionner (1)" at bounding box center [517, 294] width 44 height 11
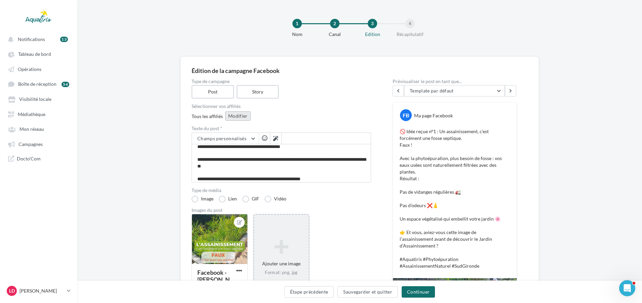
click at [236, 118] on button "Modifier" at bounding box center [238, 115] width 26 height 9
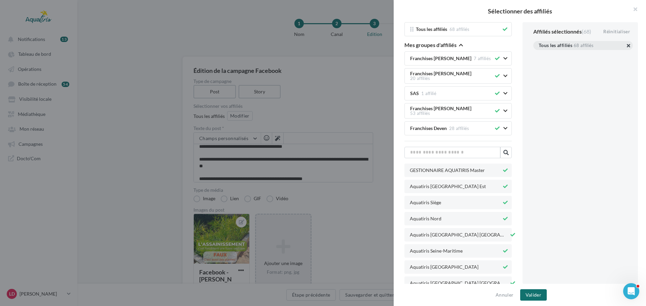
click at [538, 54] on button "button" at bounding box center [538, 54] width 0 height 0
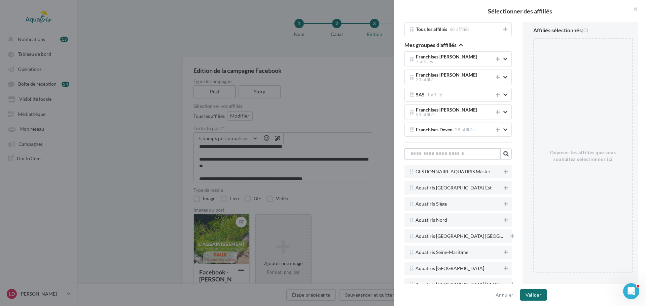
click at [481, 149] on input "text" at bounding box center [452, 153] width 96 height 11
type input "***"
click at [503, 186] on icon at bounding box center [505, 188] width 4 height 5
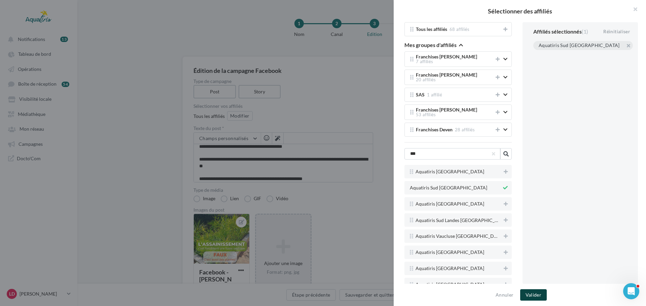
click at [537, 293] on button "Valider" at bounding box center [533, 294] width 27 height 11
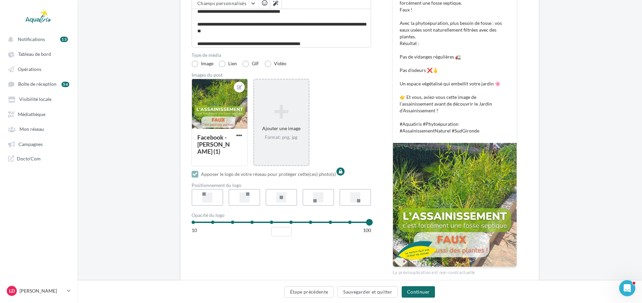
scroll to position [164, 0]
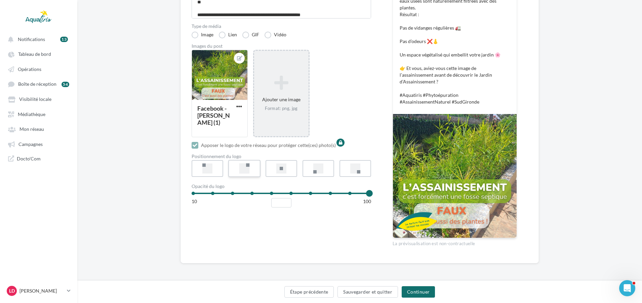
click at [240, 167] on div at bounding box center [244, 168] width 10 height 10
click at [427, 291] on button "Continuer" at bounding box center [418, 291] width 33 height 11
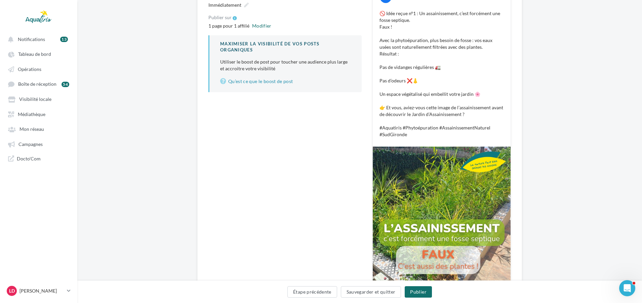
scroll to position [67, 0]
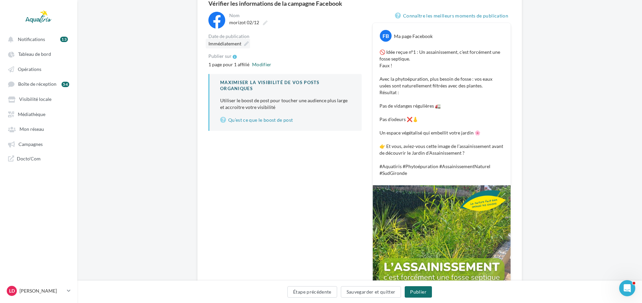
click at [244, 46] on icon at bounding box center [246, 43] width 5 height 5
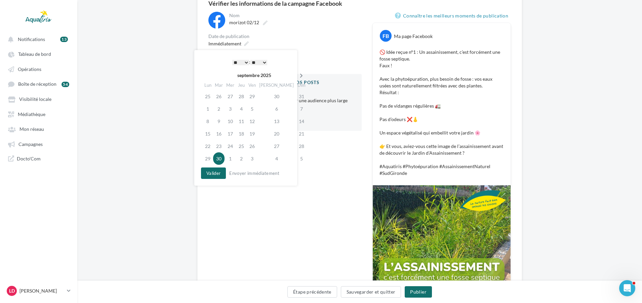
click at [297, 75] on icon at bounding box center [301, 75] width 8 height 5
click at [298, 75] on icon at bounding box center [302, 75] width 8 height 5
click at [222, 106] on td "2" at bounding box center [219, 109] width 11 height 12
click at [246, 63] on select "* * * * * * * * * * ** ** ** ** ** ** ** ** ** ** ** ** ** **" at bounding box center [240, 62] width 17 height 5
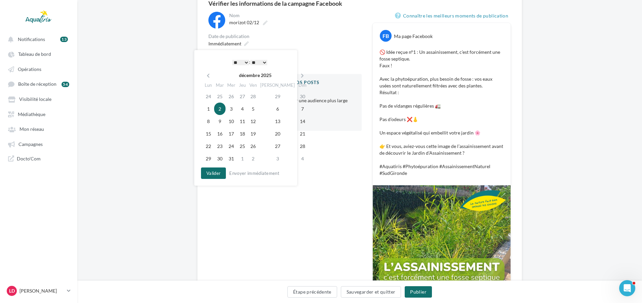
click at [298, 248] on div "**********" at bounding box center [284, 172] width 153 height 320
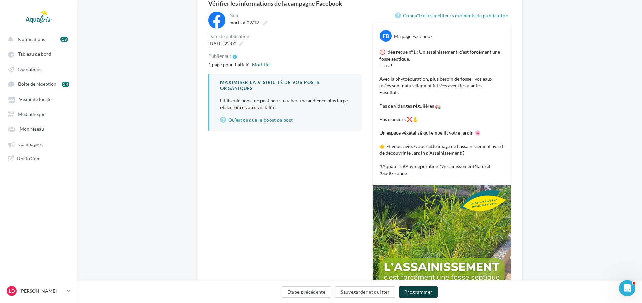
click at [420, 291] on button "Programmer" at bounding box center [418, 291] width 39 height 11
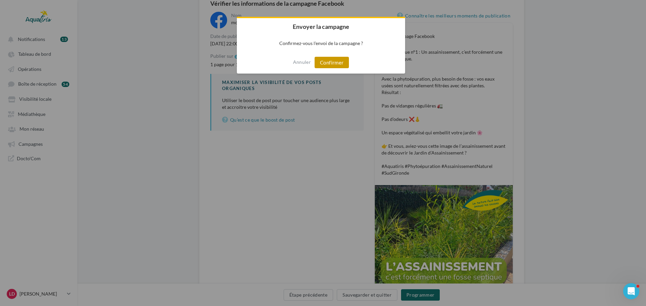
click at [332, 66] on button "Confirmer" at bounding box center [331, 62] width 34 height 11
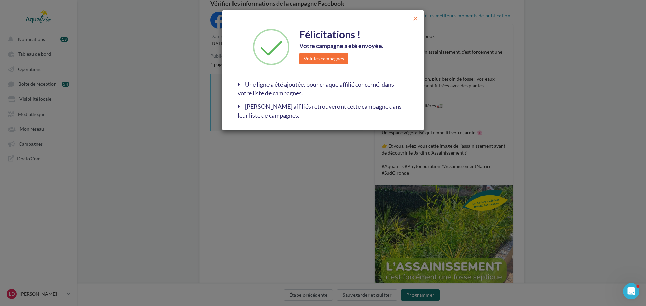
click at [414, 19] on span "close" at bounding box center [415, 18] width 7 height 7
